Goal: Task Accomplishment & Management: Manage account settings

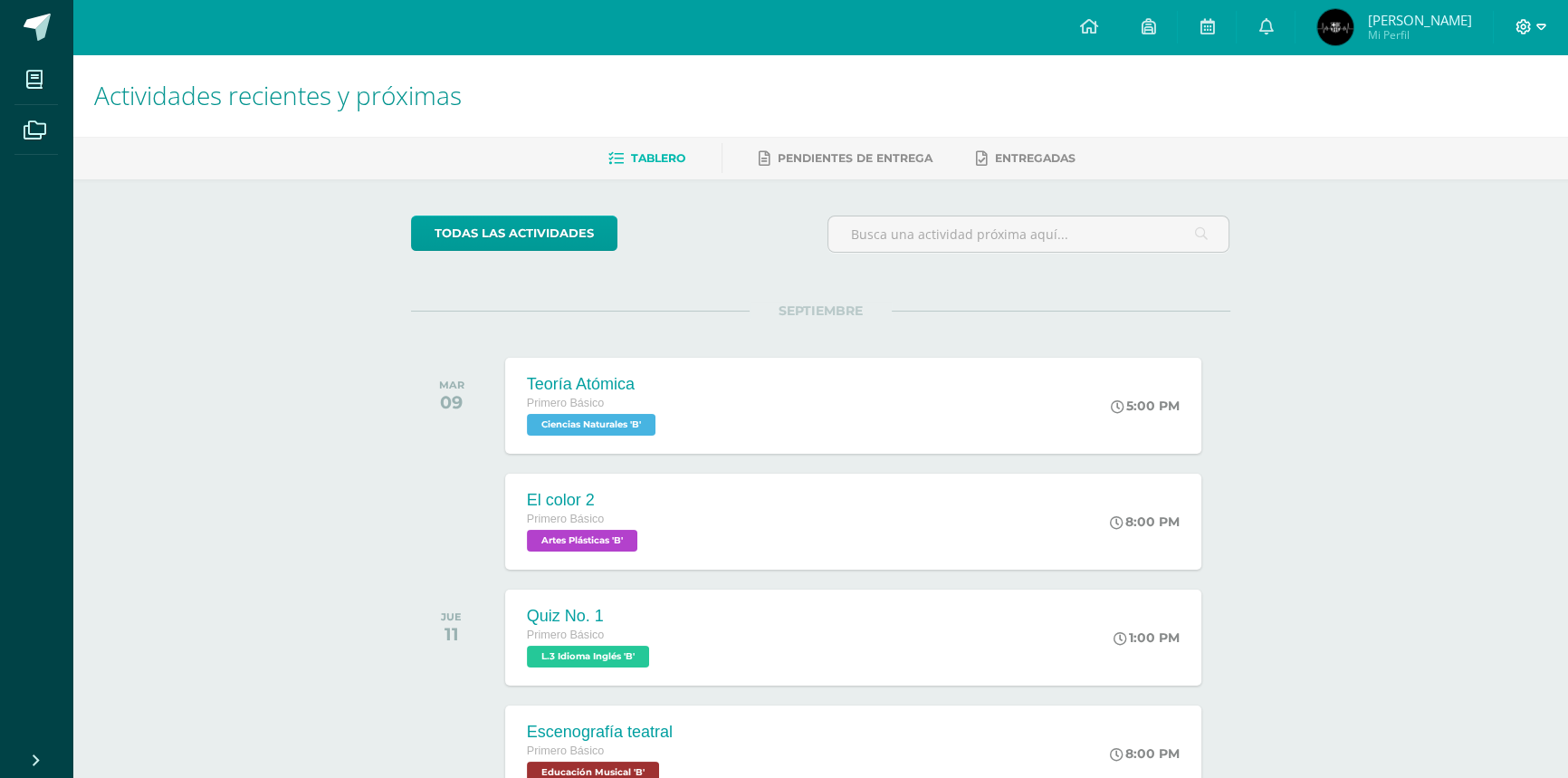
click at [1536, 22] on icon at bounding box center [1541, 28] width 10 height 17
click at [1497, 122] on span "Cerrar sesión" at bounding box center [1484, 123] width 82 height 18
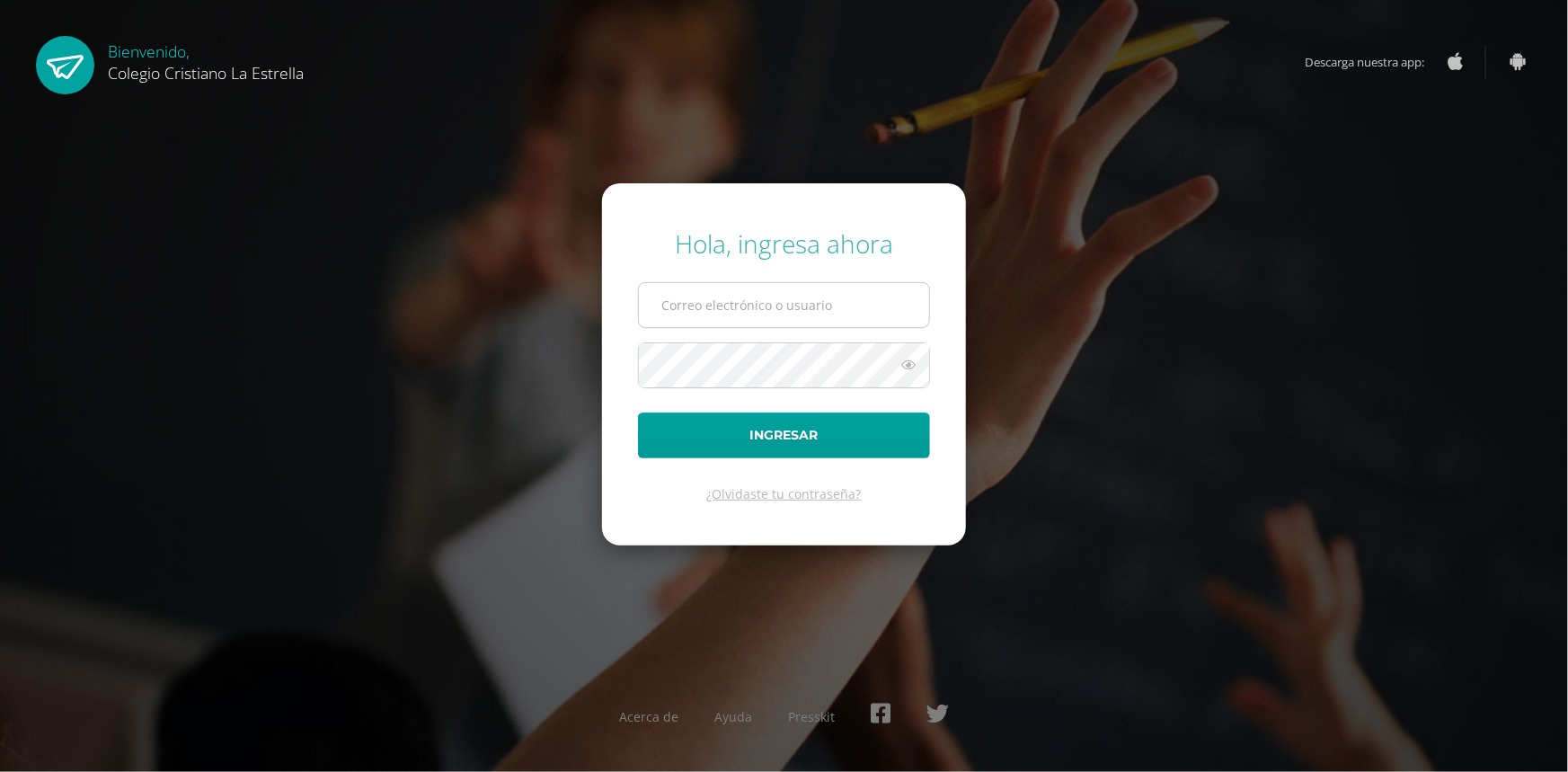
click at [817, 294] on input "text" at bounding box center [783, 305] width 290 height 44
type input "333@laestrella.edu.gt"
click at [638, 412] on button "Ingresar" at bounding box center [783, 435] width 292 height 46
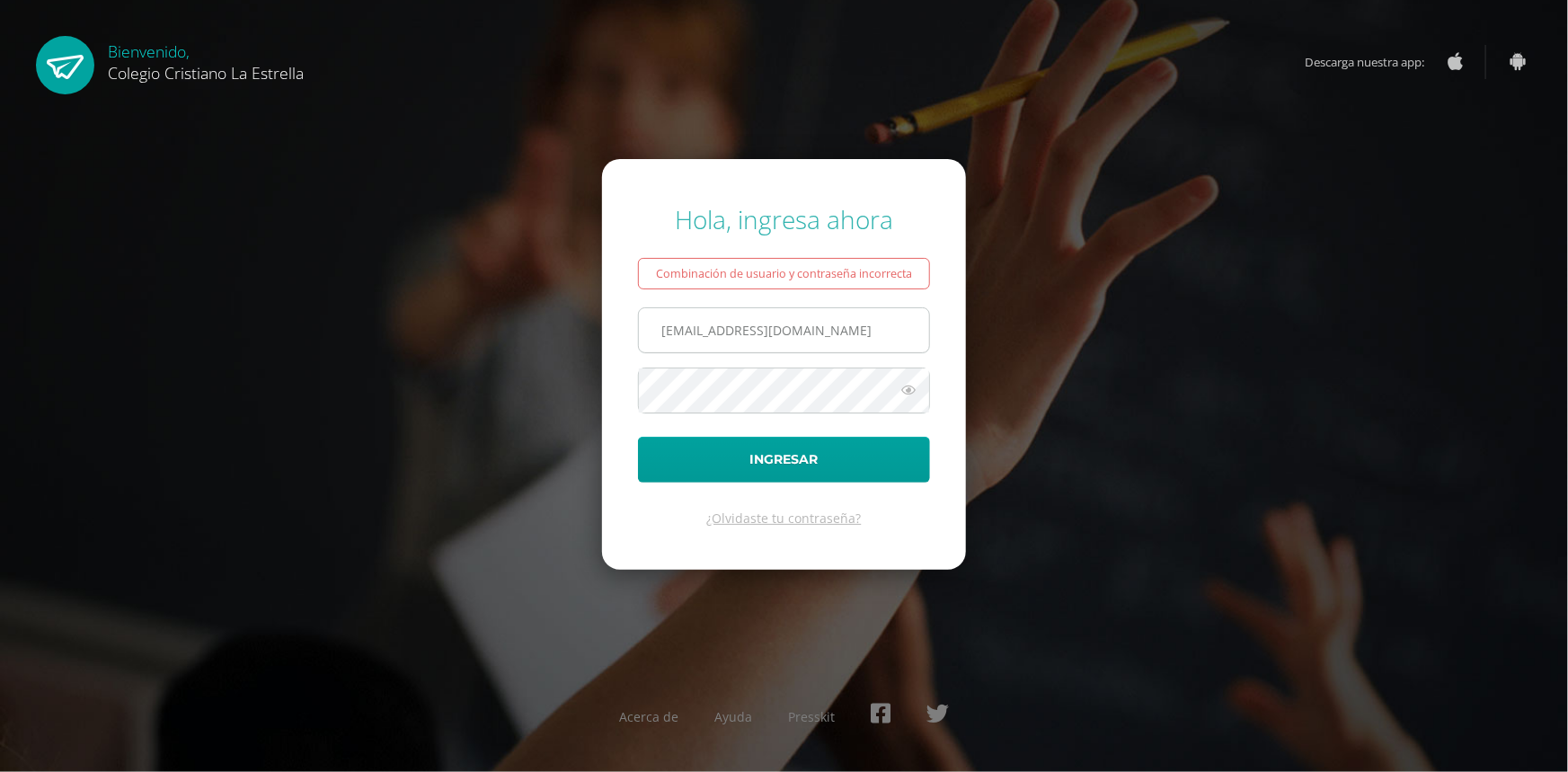
click at [638, 437] on button "Ingresar" at bounding box center [783, 460] width 292 height 46
click at [906, 392] on icon at bounding box center [907, 389] width 23 height 21
click at [638, 437] on button "Ingresar" at bounding box center [783, 460] width 292 height 46
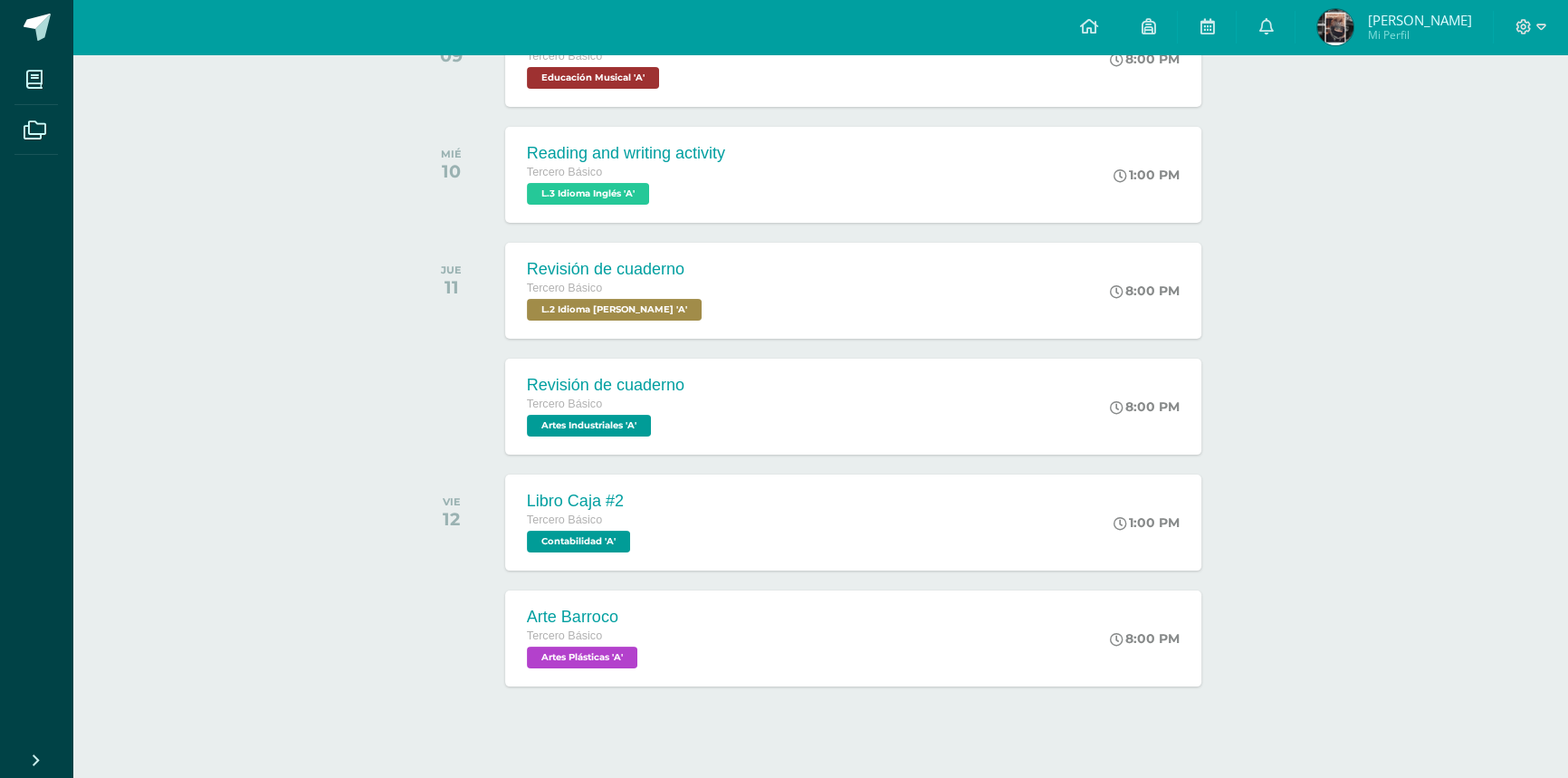
scroll to position [368, 0]
